Goal: Task Accomplishment & Management: Manage account settings

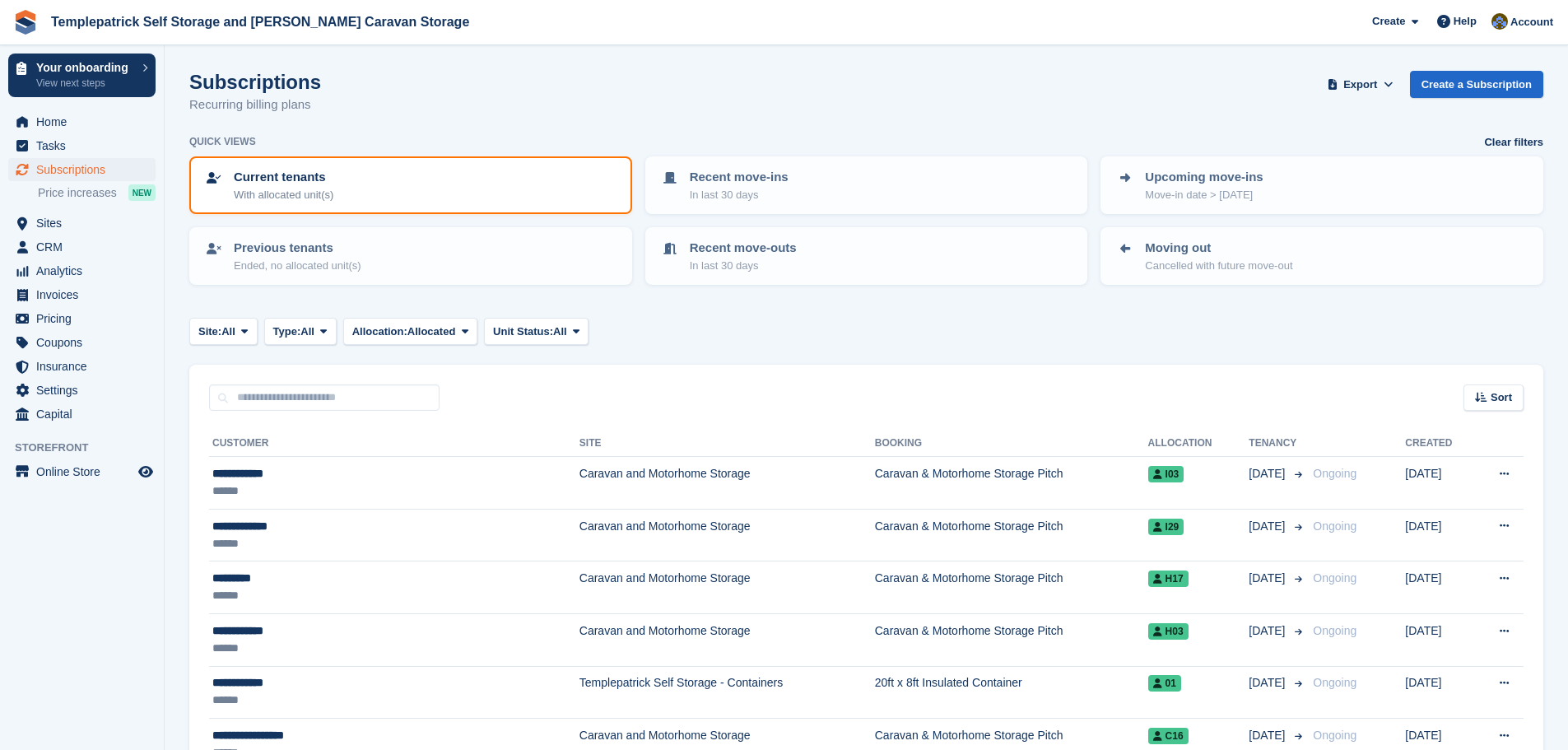
scroll to position [2406, 0]
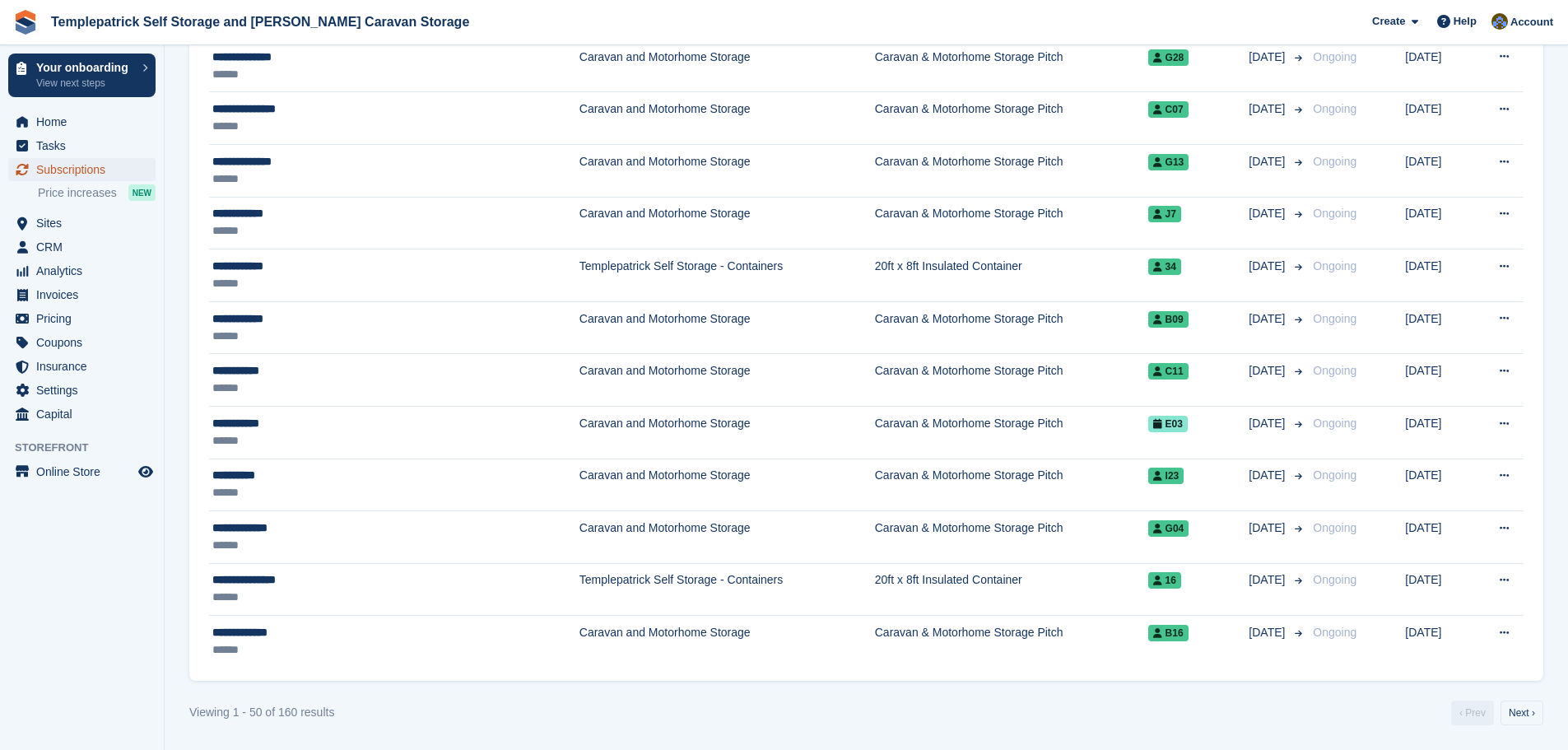
click at [95, 166] on span "Subscriptions" at bounding box center [85, 169] width 99 height 23
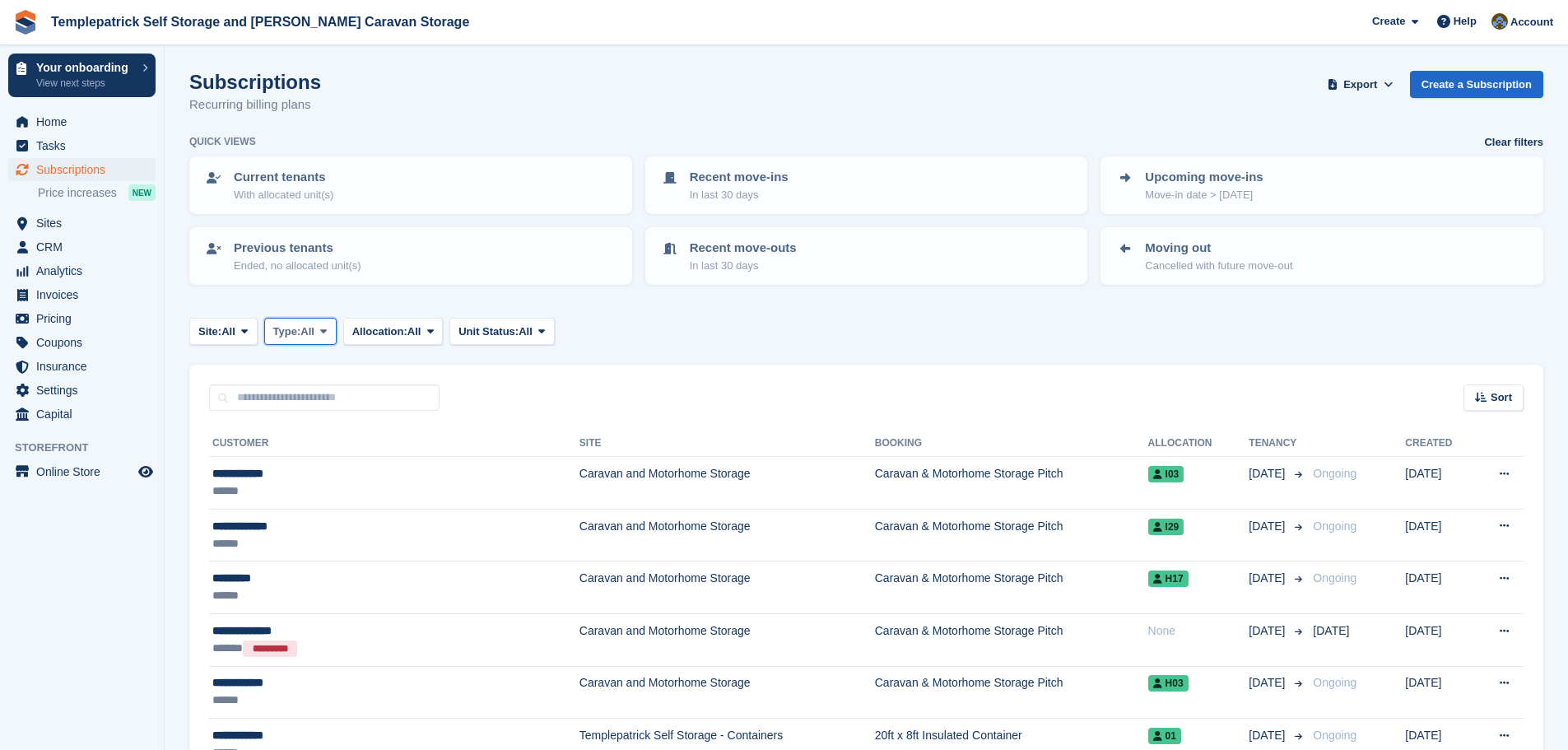
click at [286, 335] on span "Type:" at bounding box center [288, 332] width 28 height 16
click at [305, 457] on link "Active" at bounding box center [343, 459] width 143 height 30
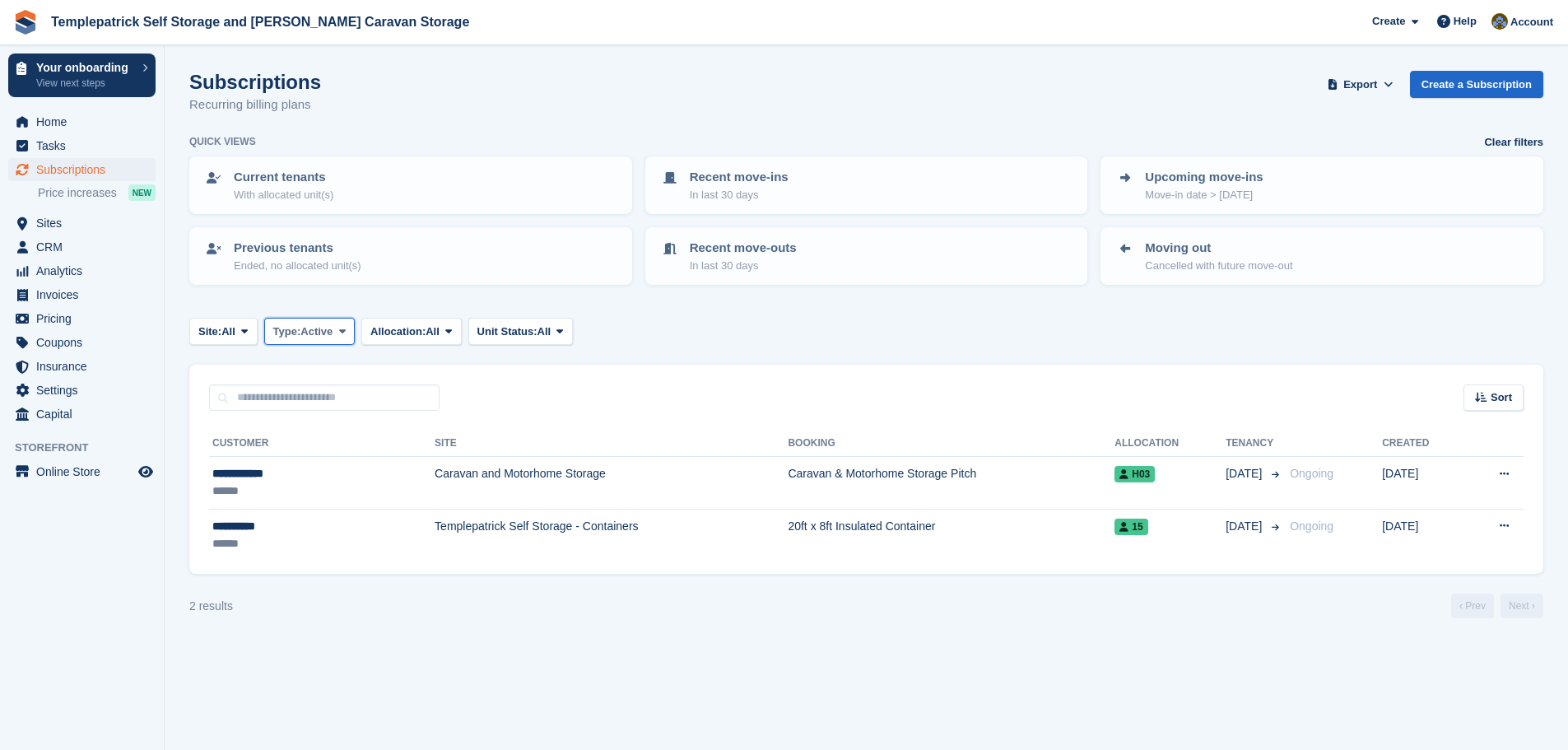
click at [319, 335] on span "Active" at bounding box center [317, 332] width 32 height 16
click at [316, 398] on link "Upcoming" at bounding box center [343, 400] width 143 height 30
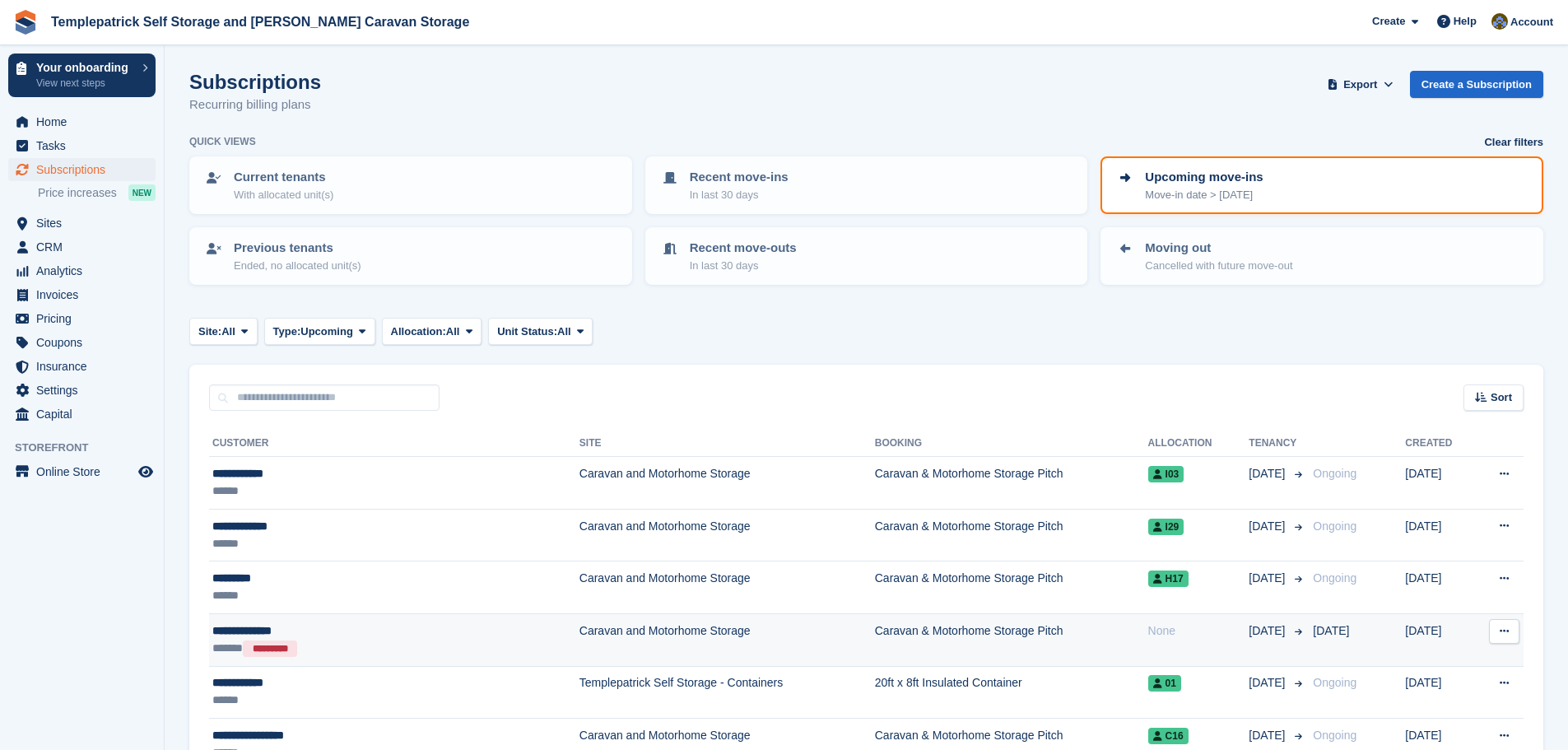
click at [279, 633] on div "**********" at bounding box center [339, 630] width 252 height 17
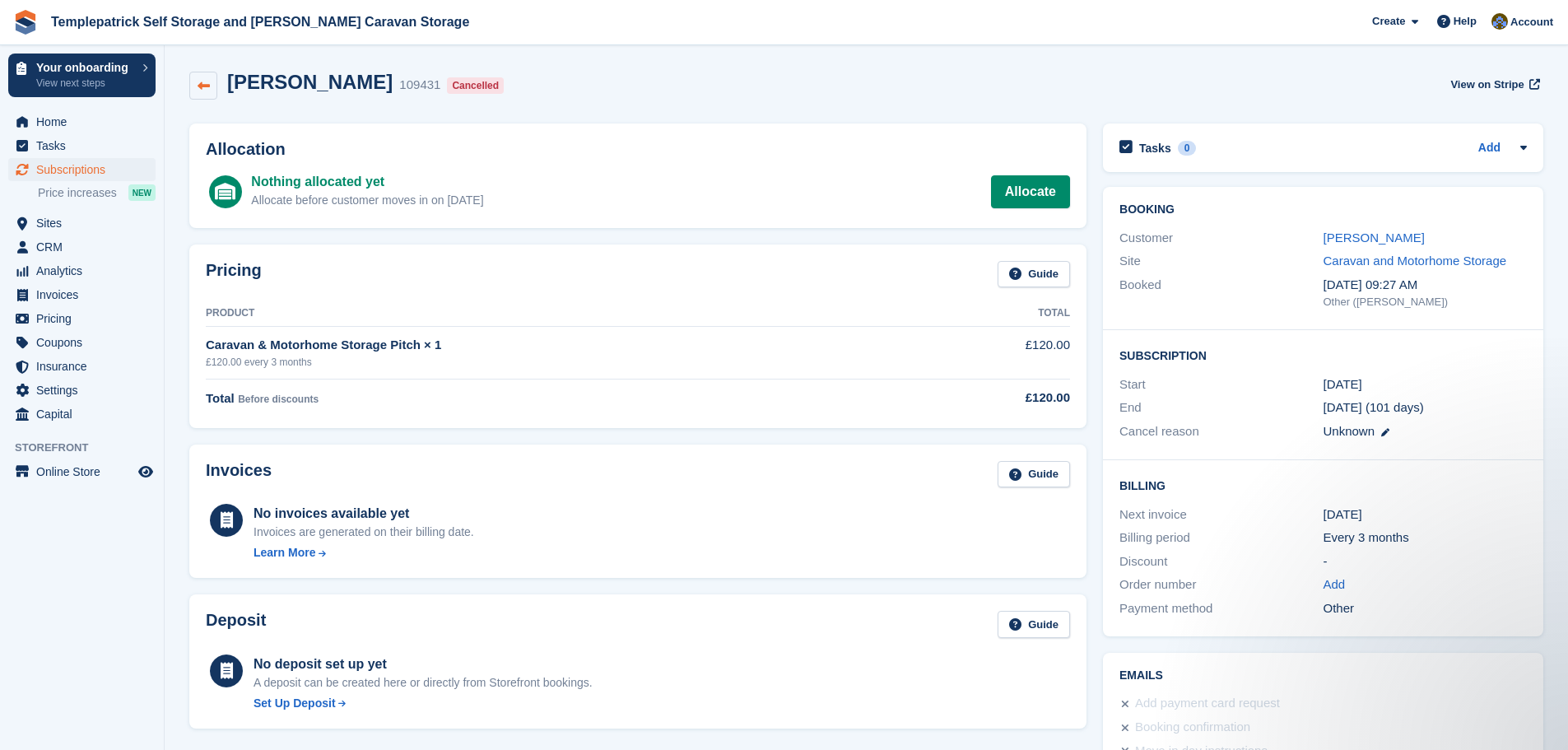
click at [210, 94] on link at bounding box center [204, 86] width 28 height 28
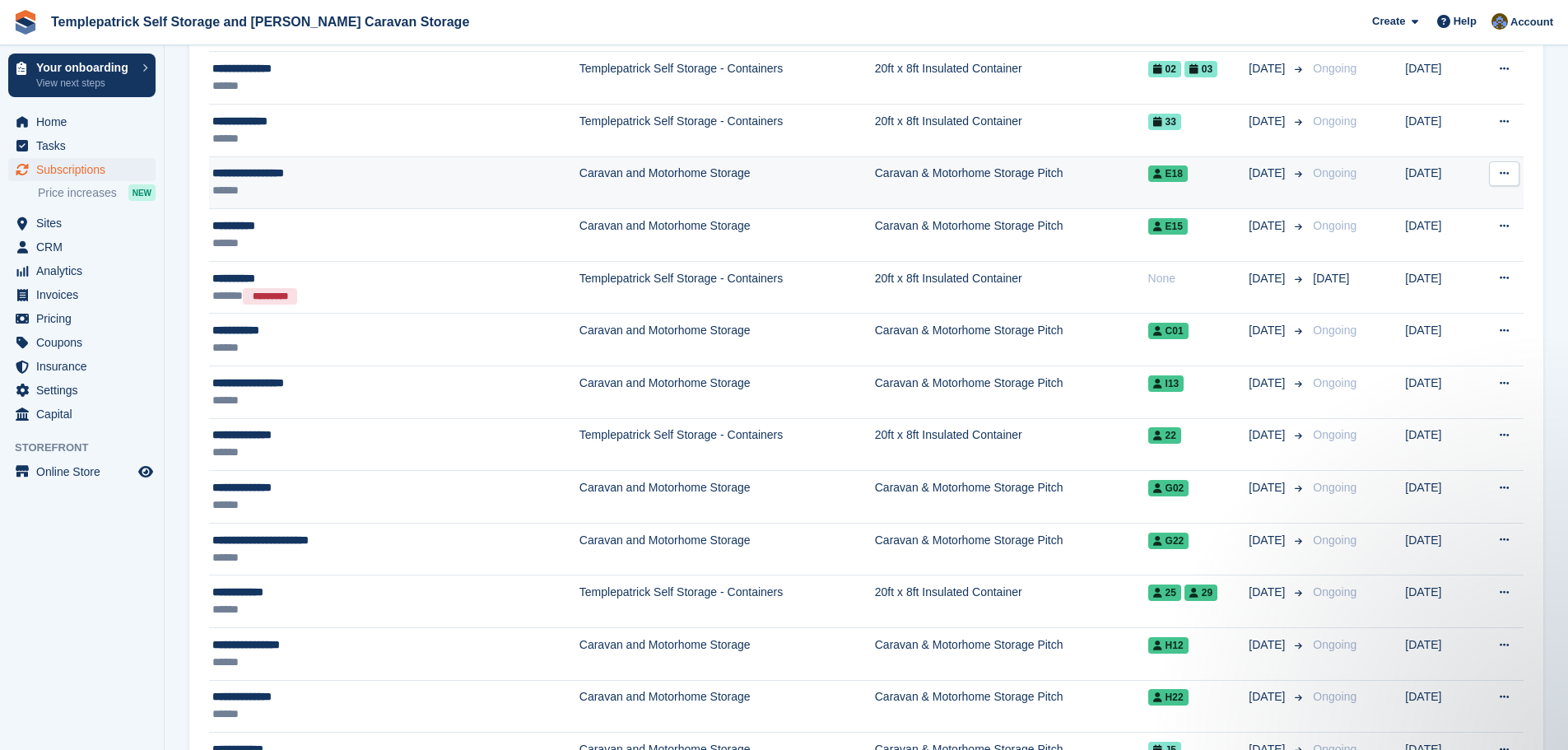
scroll to position [1152, 0]
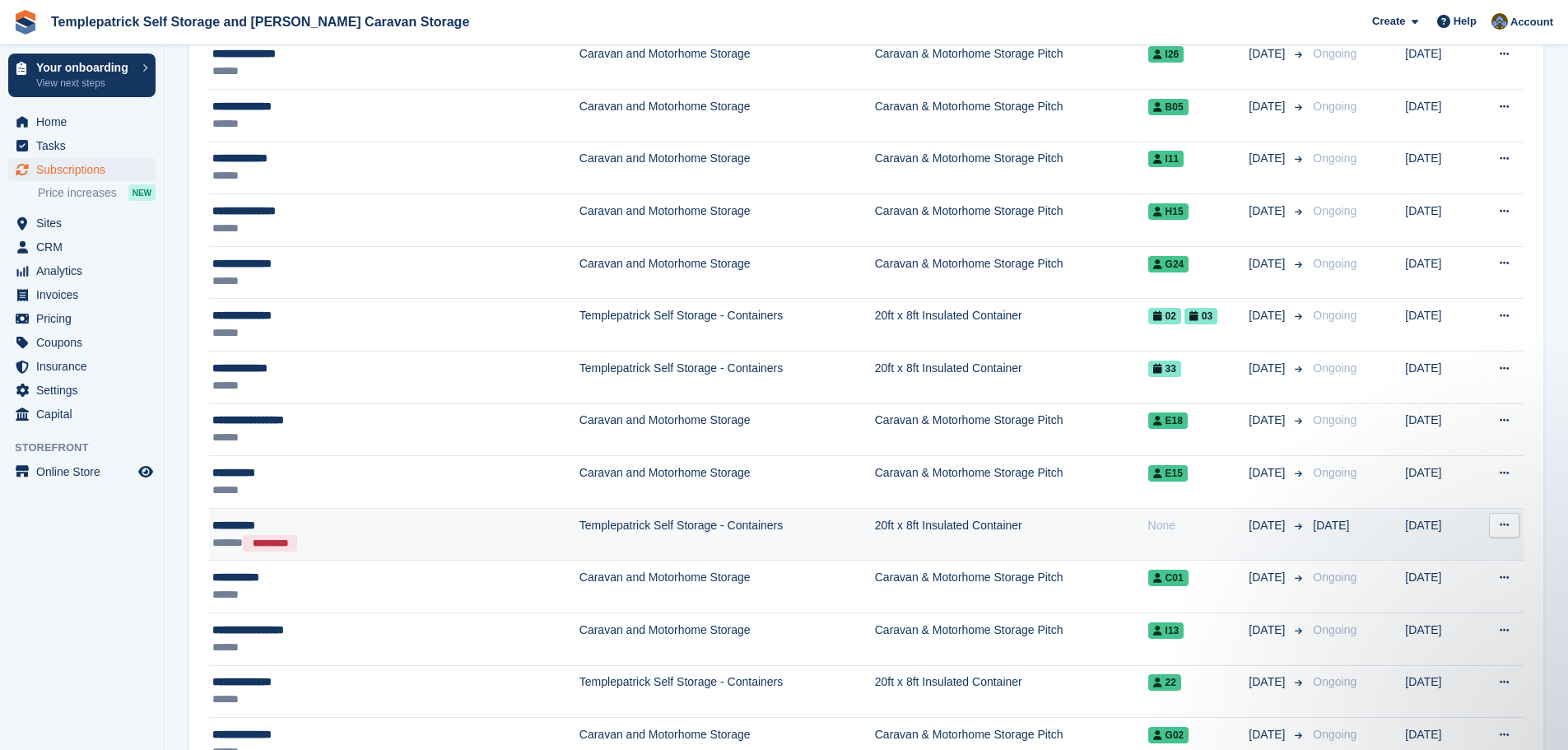
click at [1518, 530] on button at bounding box center [1504, 524] width 30 height 25
click at [1444, 556] on p "View customer" at bounding box center [1439, 556] width 143 height 21
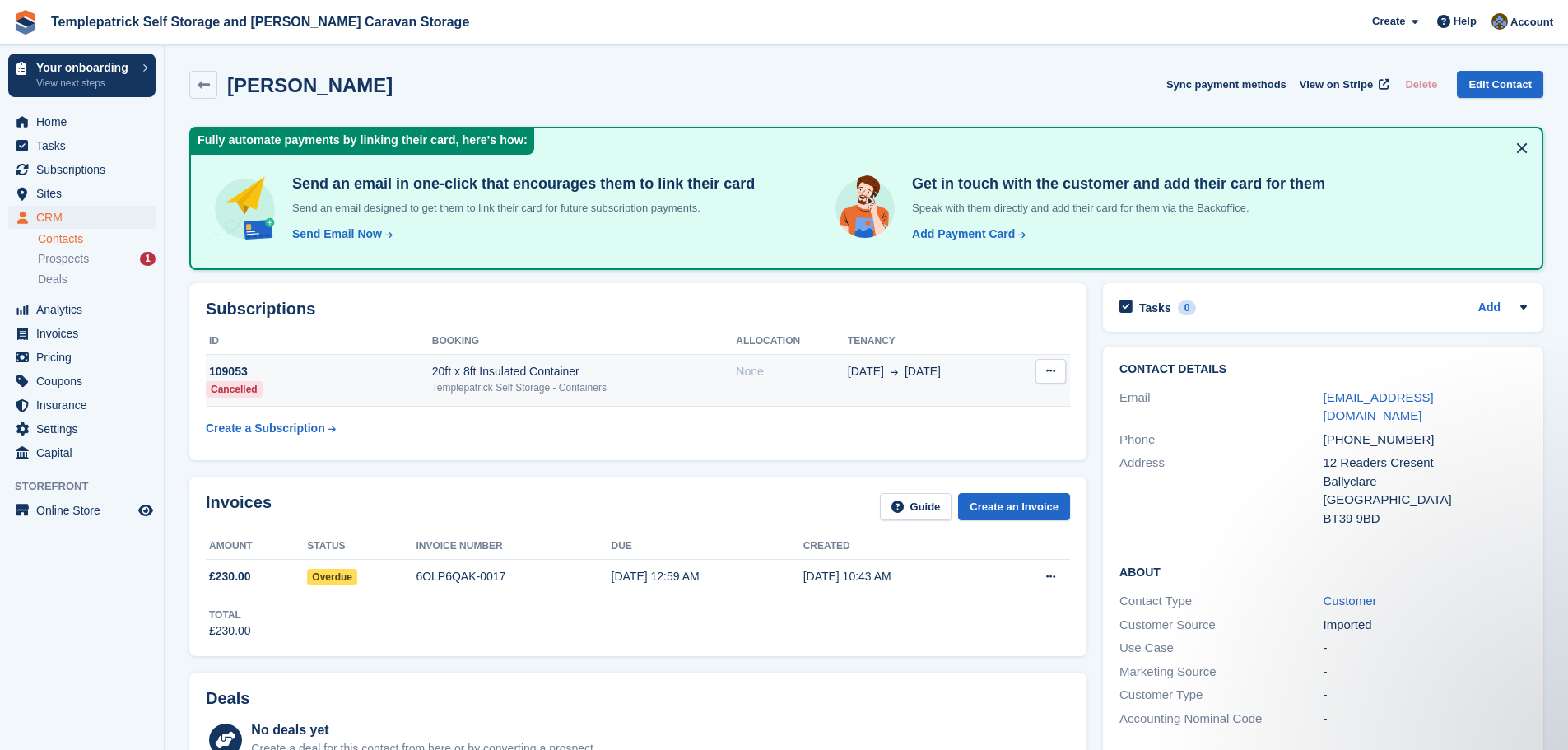
click at [1064, 371] on button at bounding box center [1051, 371] width 30 height 25
drag, startPoint x: 918, startPoint y: 369, endPoint x: 895, endPoint y: 372, distance: 23.2
click at [895, 372] on div "01 Oct 1 Oct" at bounding box center [929, 371] width 162 height 17
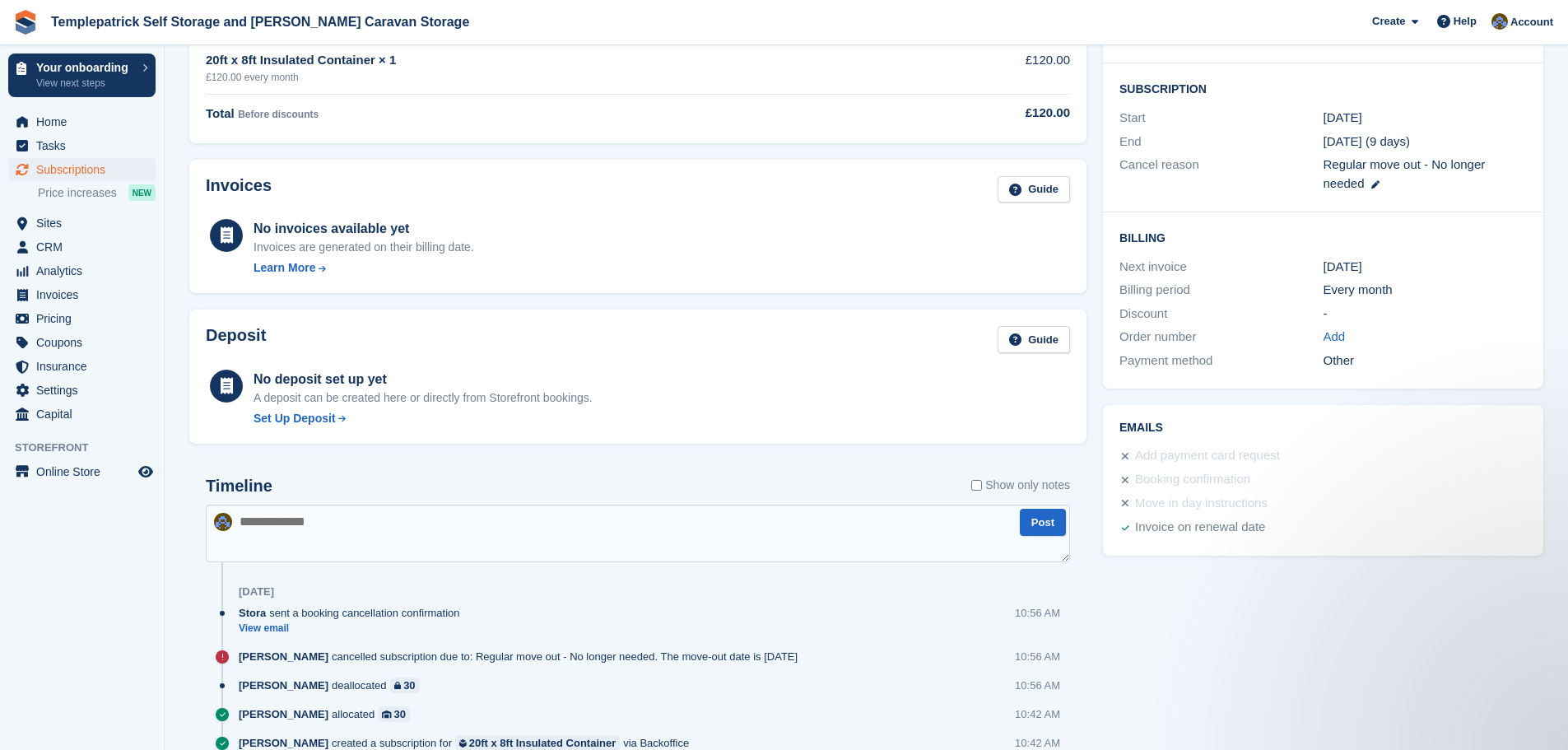
scroll to position [357, 0]
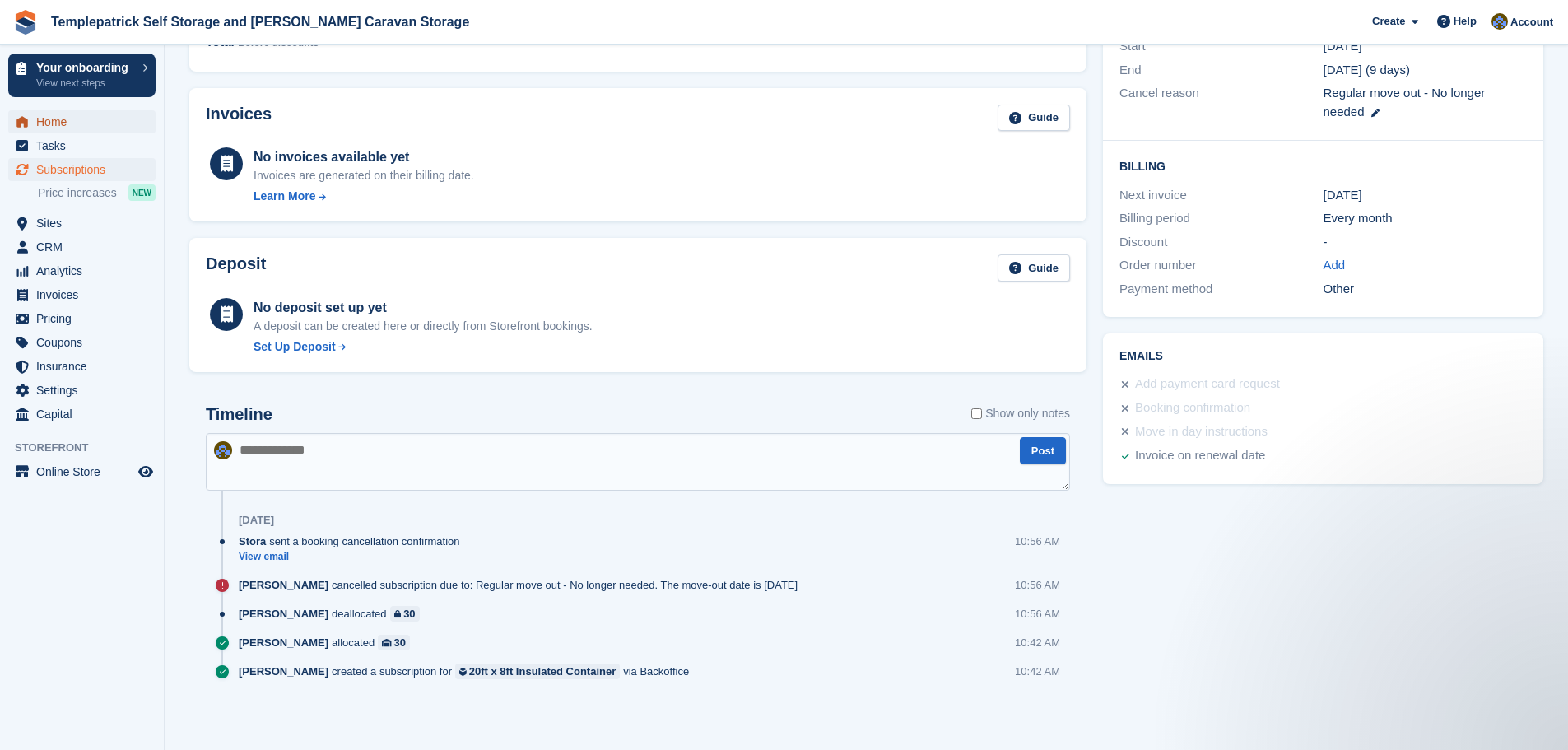
click at [64, 123] on span "Home" at bounding box center [85, 121] width 99 height 23
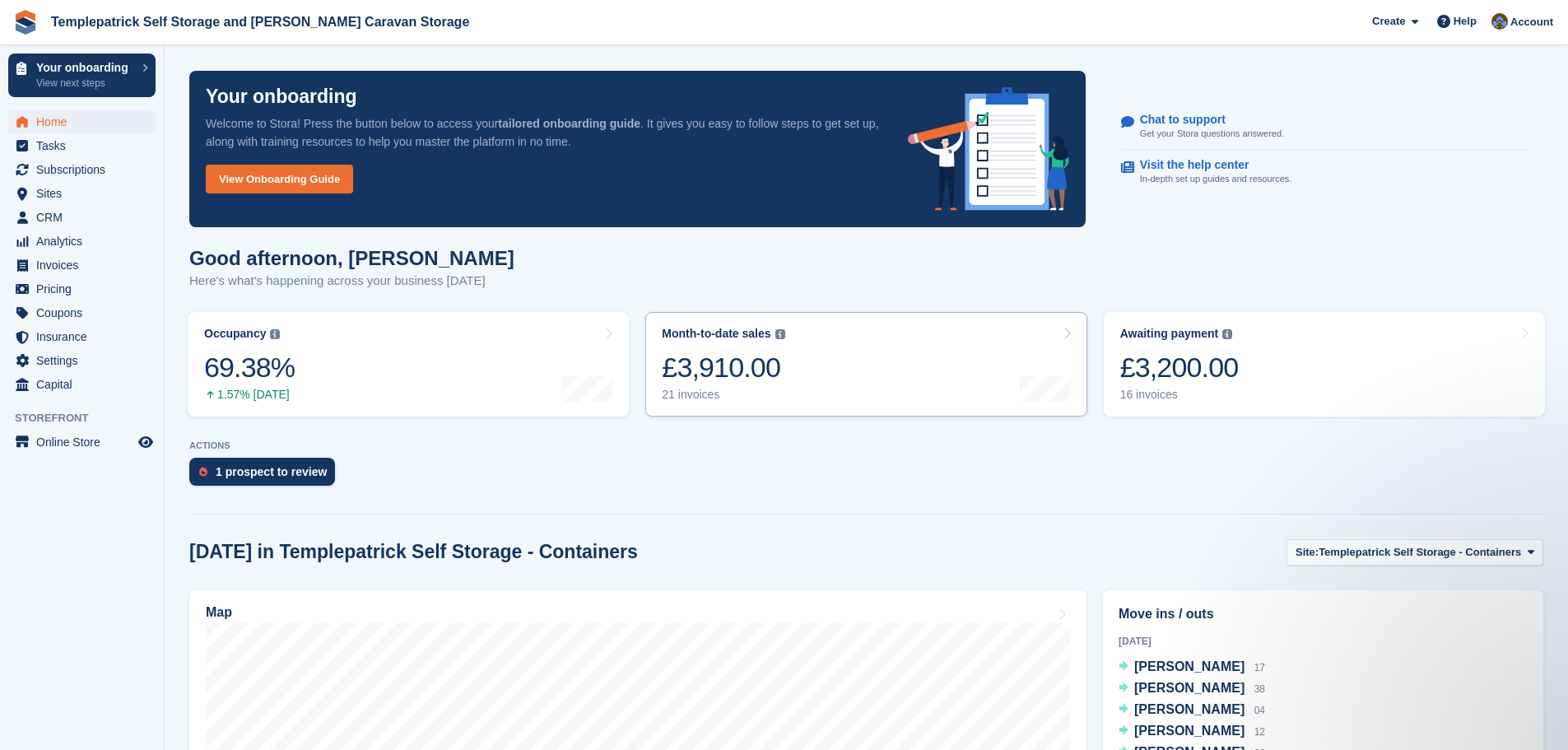
click at [1067, 338] on icon at bounding box center [1067, 333] width 8 height 13
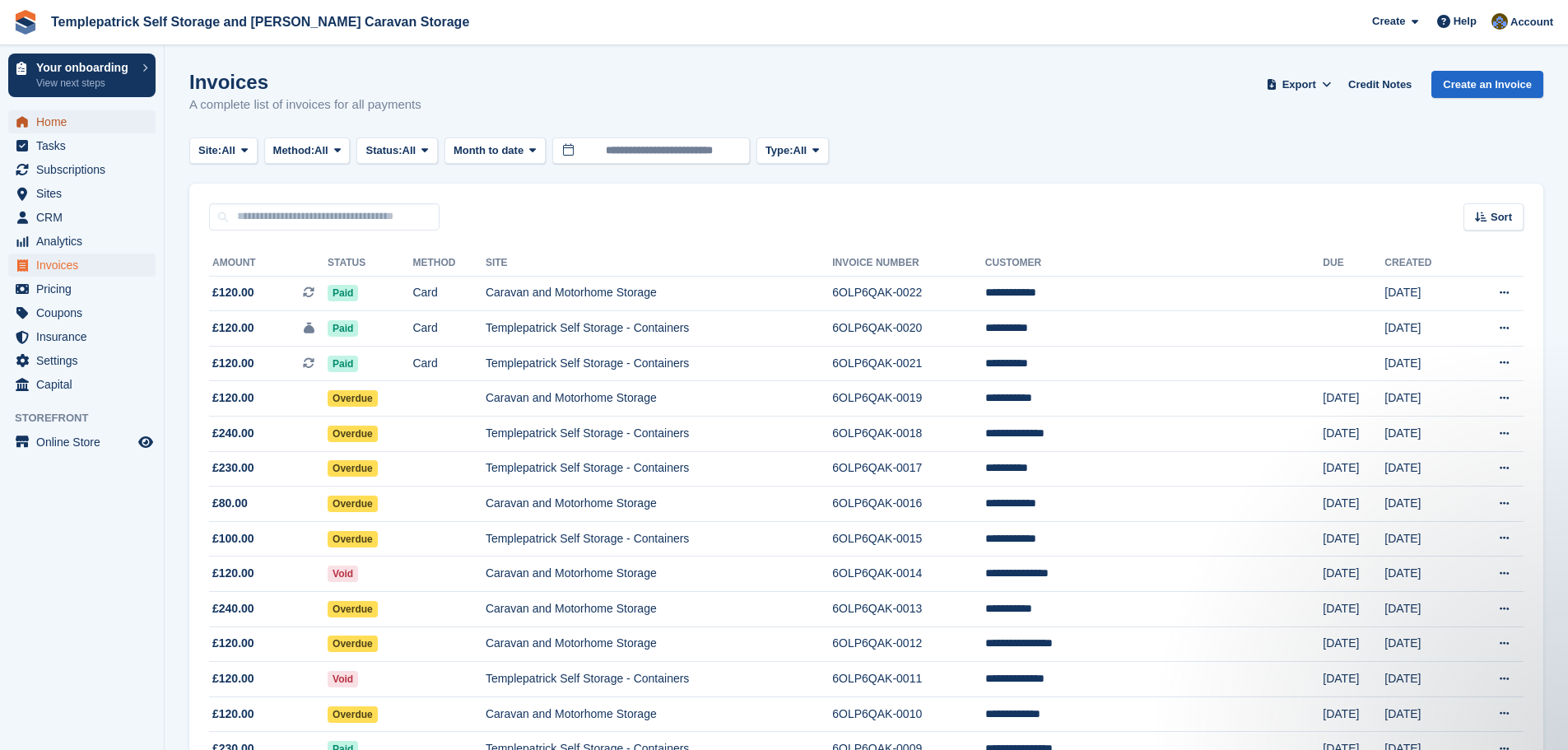
click at [81, 125] on span "Home" at bounding box center [85, 121] width 99 height 23
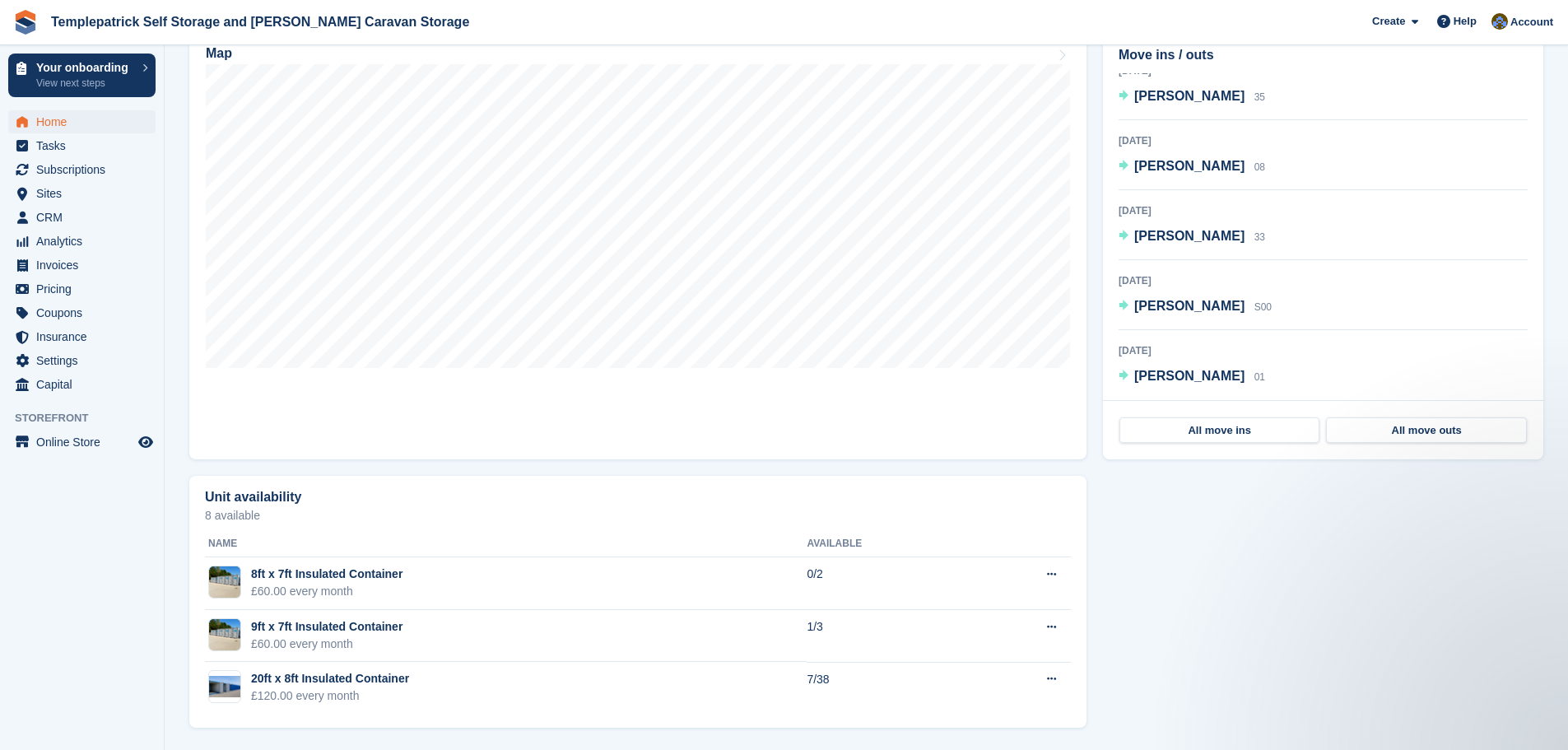
scroll to position [559, 0]
